Goal: Navigation & Orientation: Find specific page/section

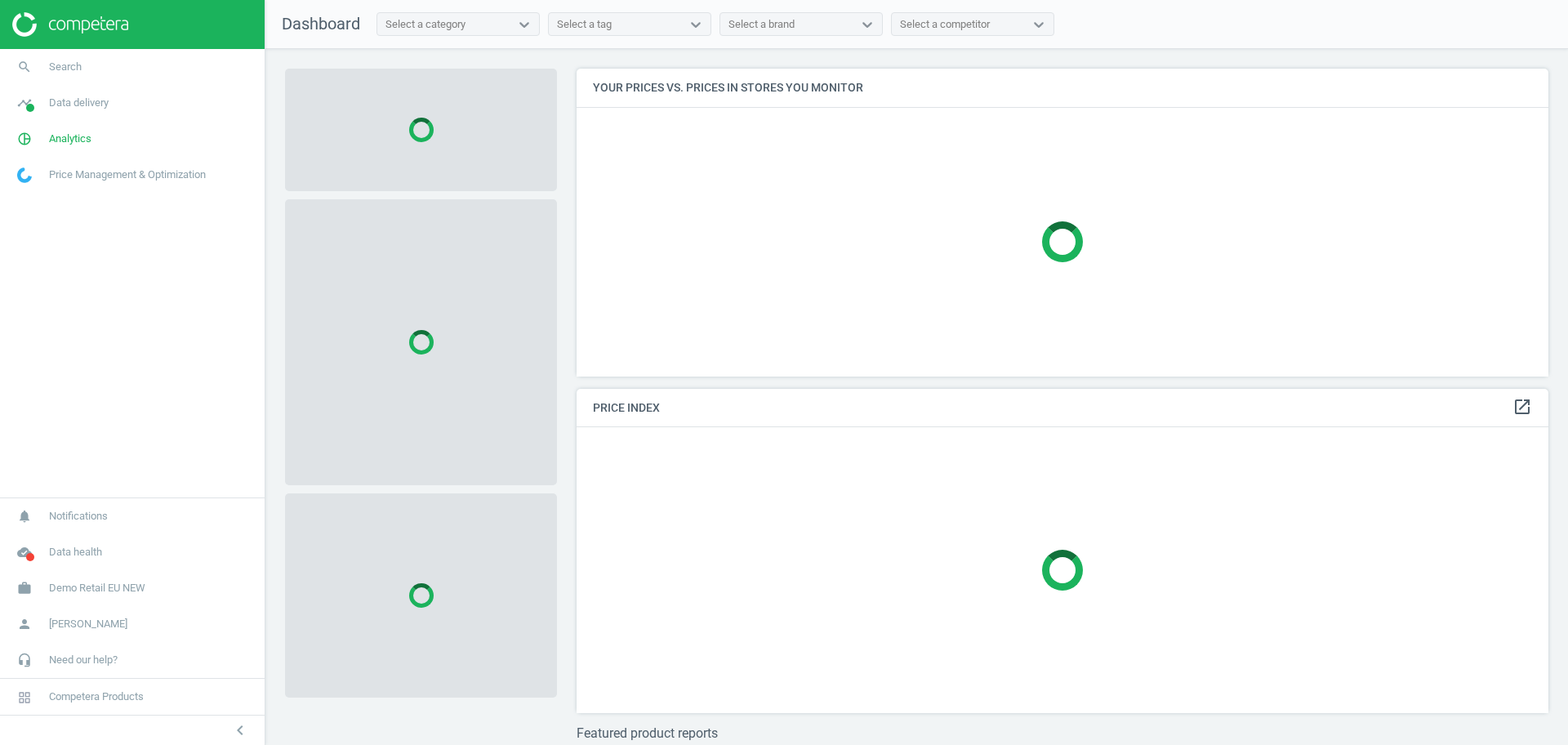
scroll to position [339, 988]
click at [118, 586] on span "Demo Retail EU NEW" at bounding box center [97, 587] width 96 height 15
click at [75, 542] on span "Switch campaign" at bounding box center [54, 539] width 73 height 13
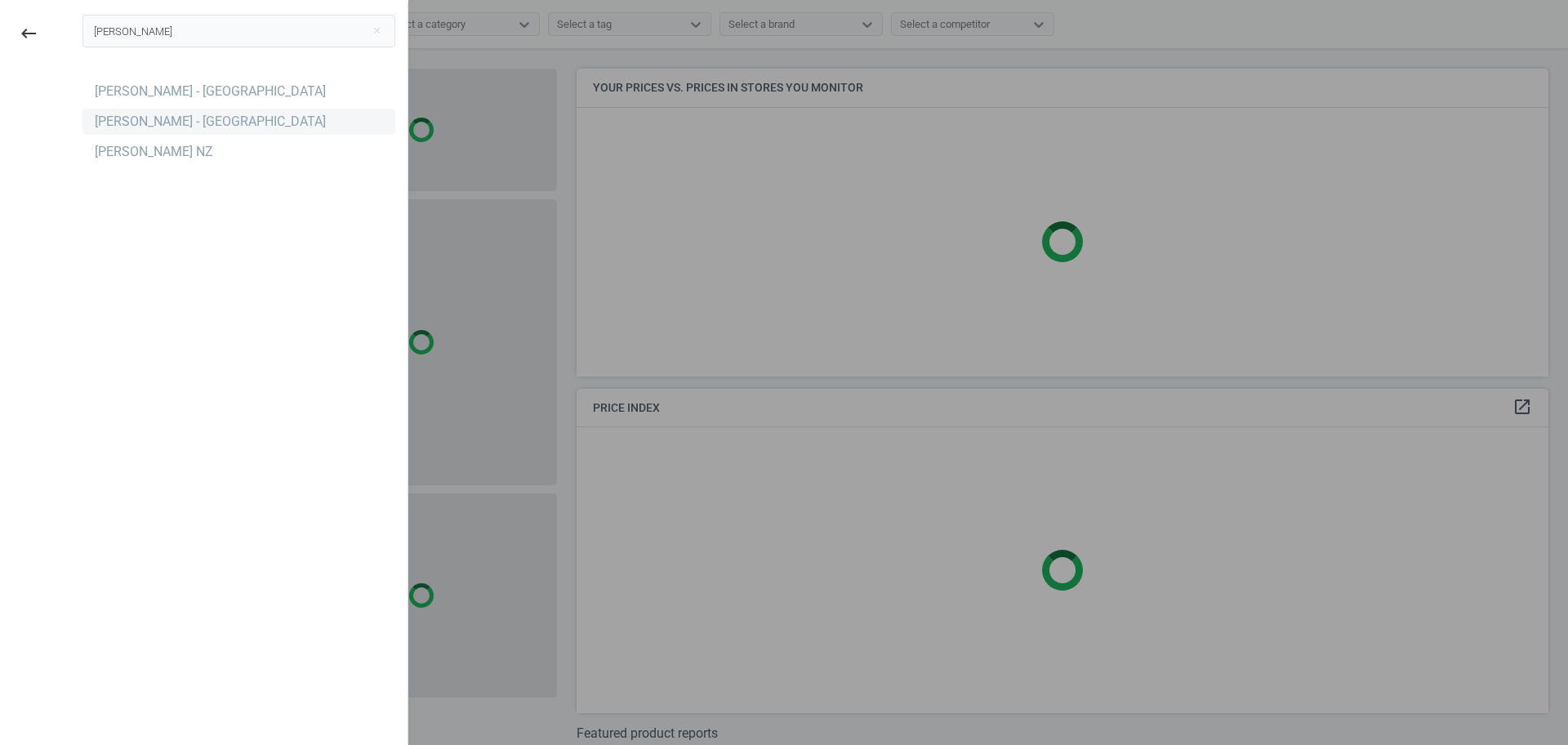
type input "[PERSON_NAME]"
click at [248, 120] on div "[PERSON_NAME] - [GEOGRAPHIC_DATA]" at bounding box center [211, 121] width 231 height 18
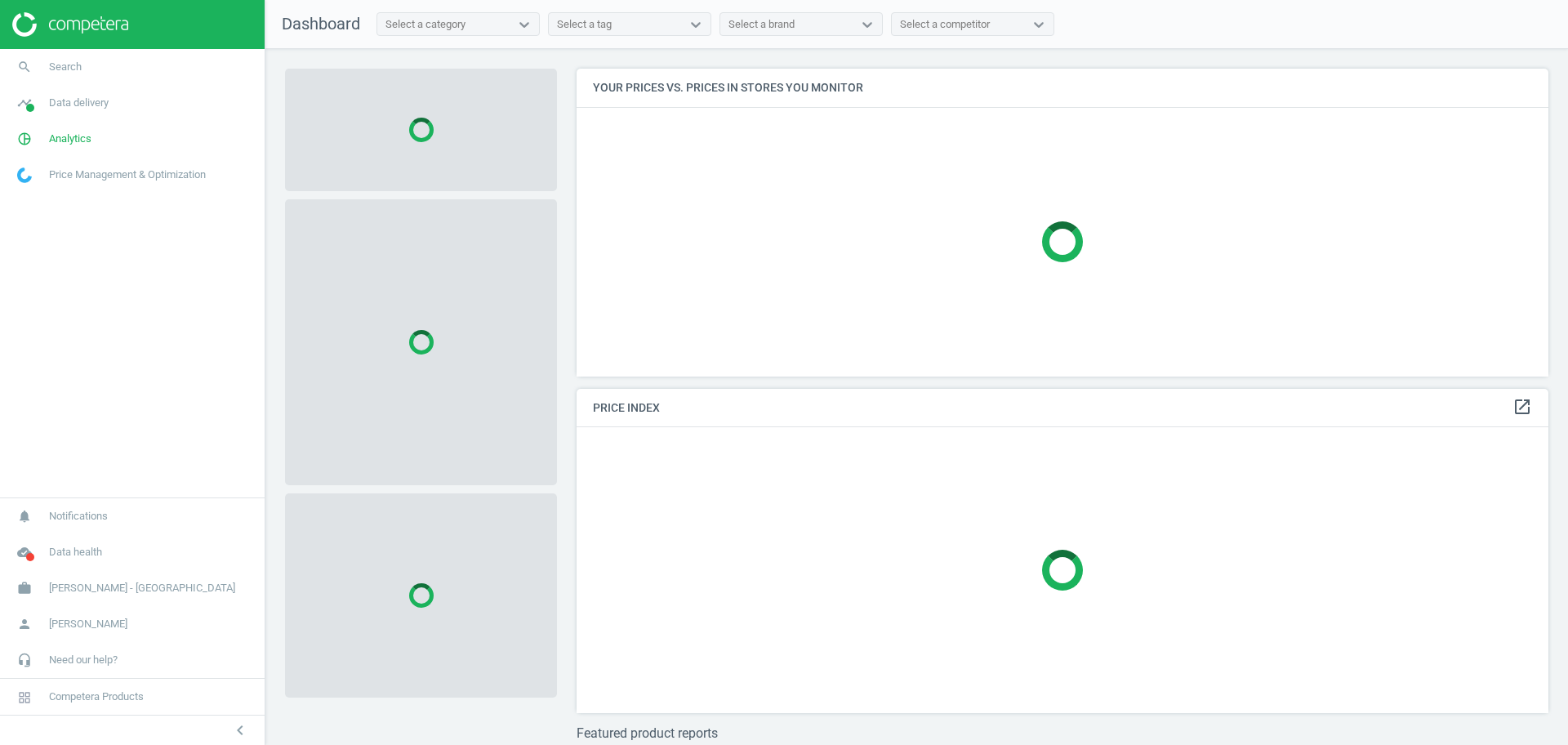
scroll to position [339, 988]
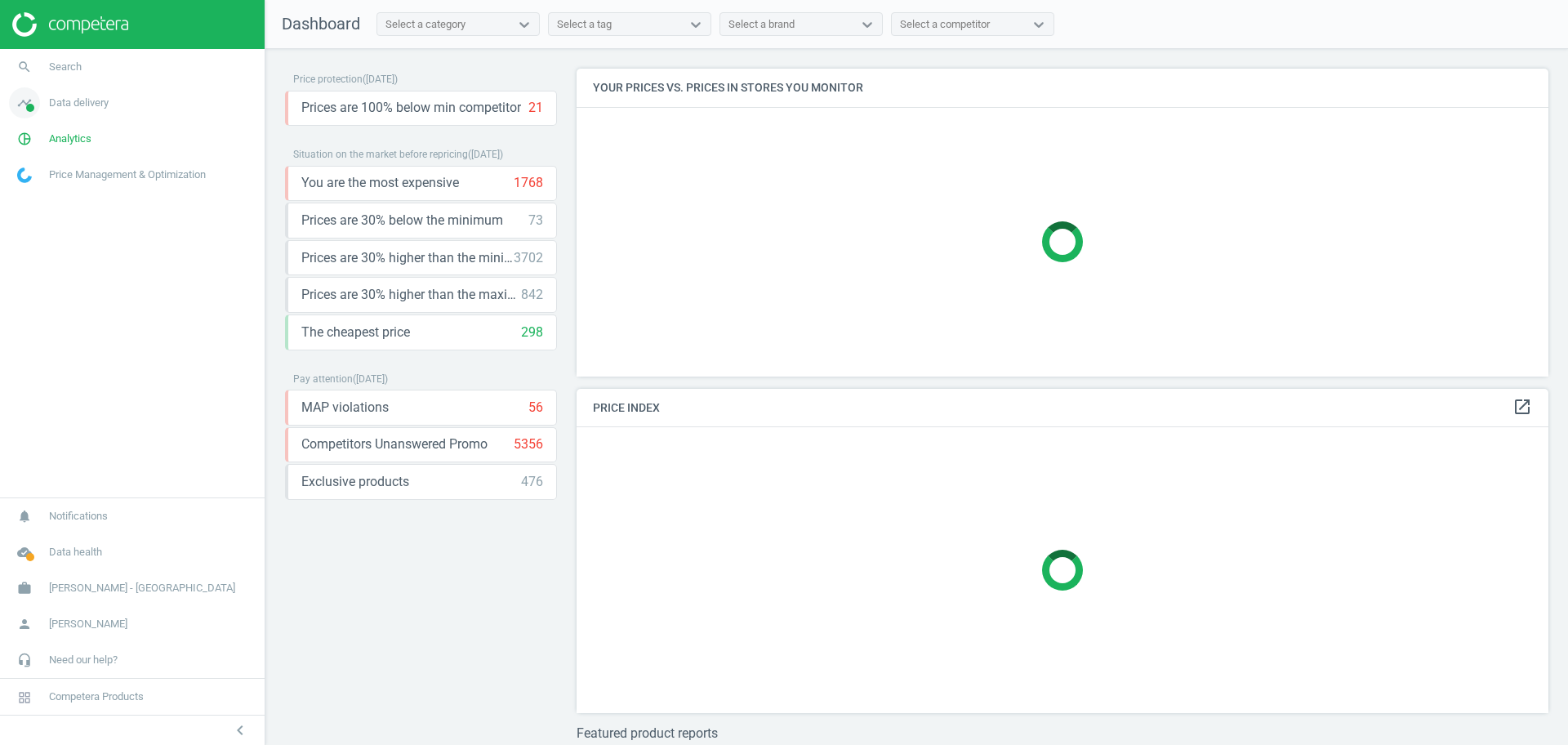
click at [69, 95] on span "Data delivery" at bounding box center [79, 102] width 60 height 15
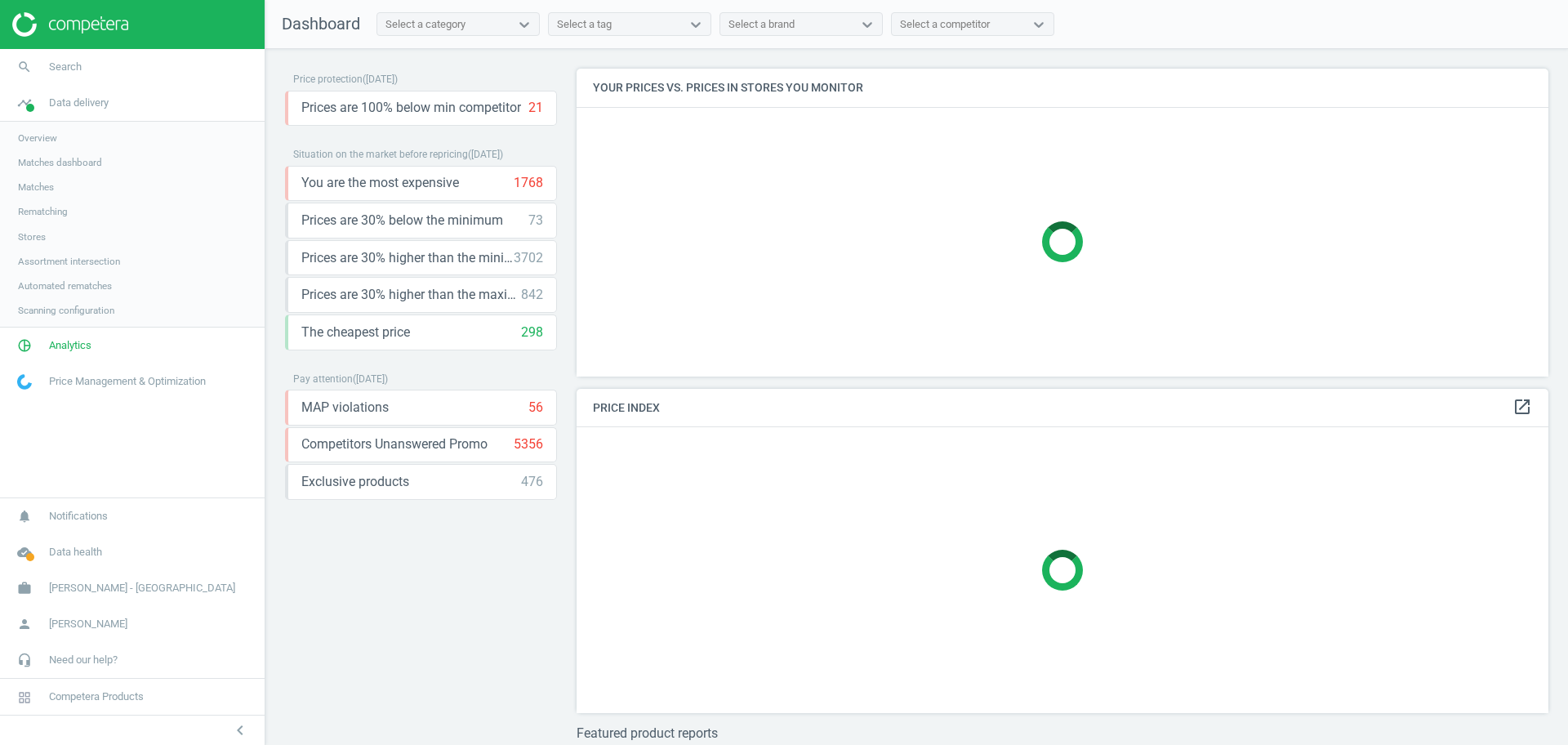
click at [30, 237] on span "Stores" at bounding box center [32, 237] width 27 height 13
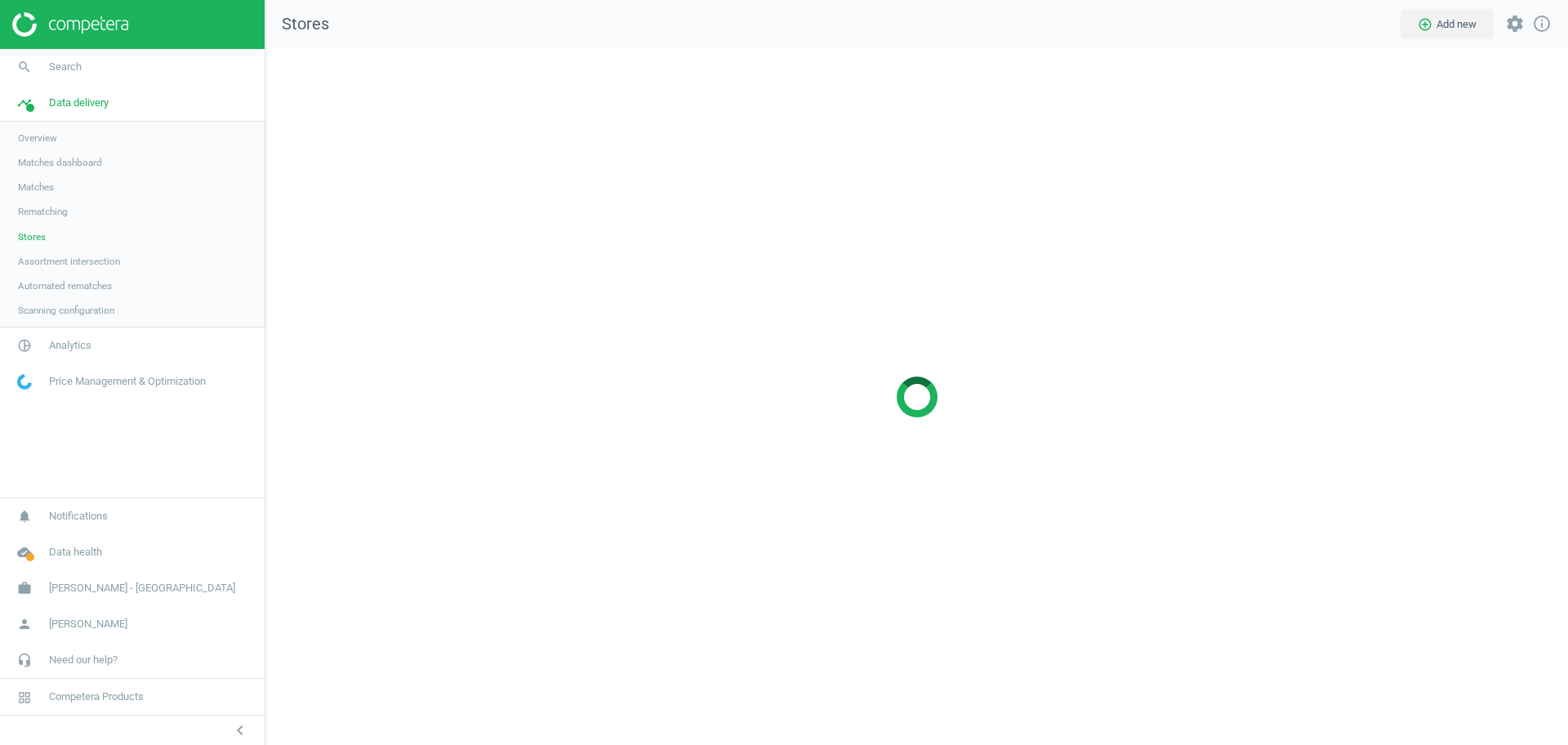
scroll to position [728, 1335]
